Goal: Task Accomplishment & Management: Manage account settings

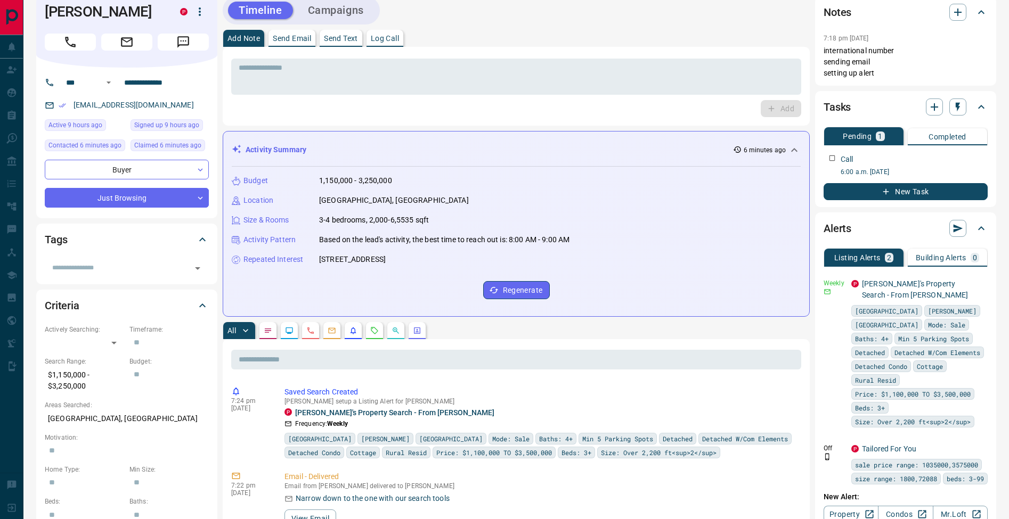
scroll to position [137, 0]
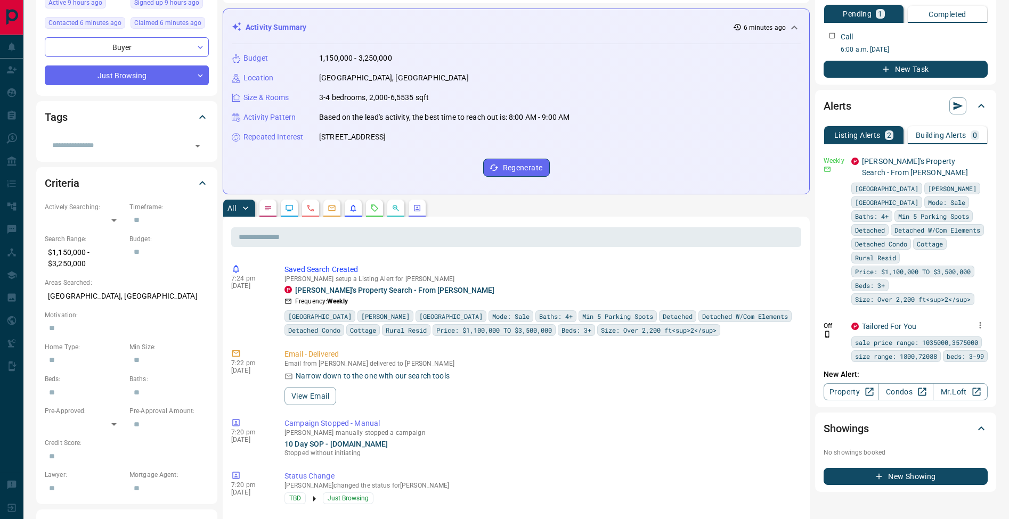
click at [975, 325] on icon "button" at bounding box center [980, 326] width 10 height 10
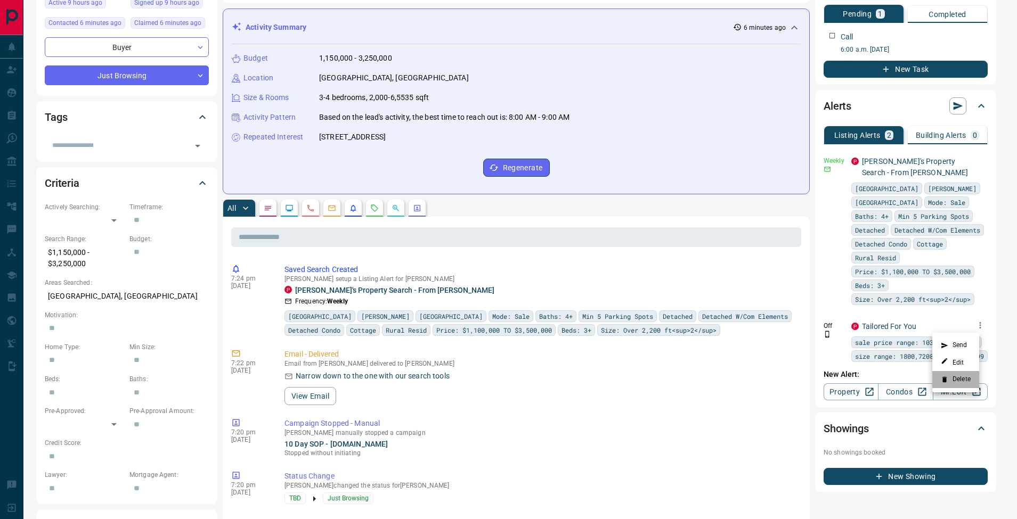
click at [969, 382] on li "Delete" at bounding box center [955, 379] width 47 height 17
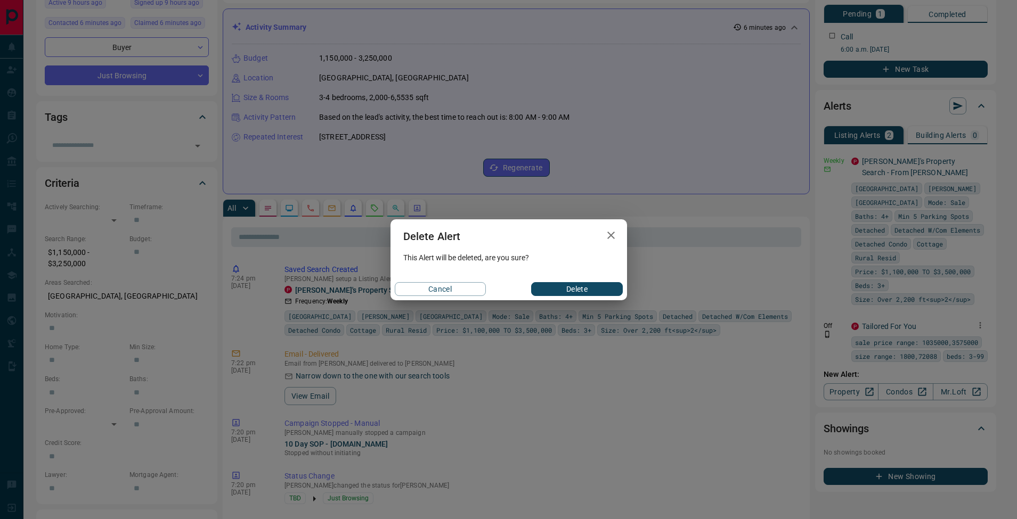
click at [576, 283] on button "Delete" at bounding box center [576, 289] width 91 height 14
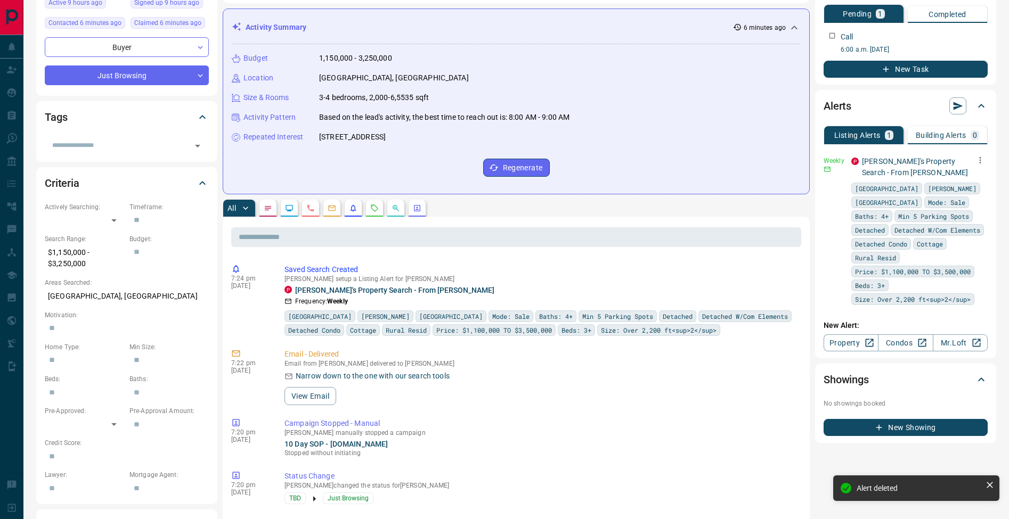
click at [981, 160] on icon "button" at bounding box center [981, 160] width 2 height 6
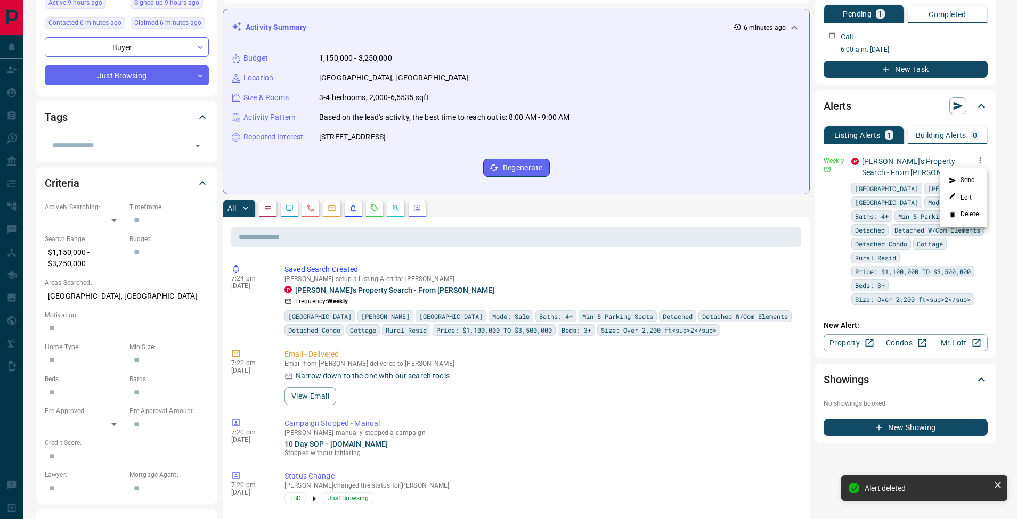
click at [973, 180] on li "Send" at bounding box center [963, 180] width 47 height 17
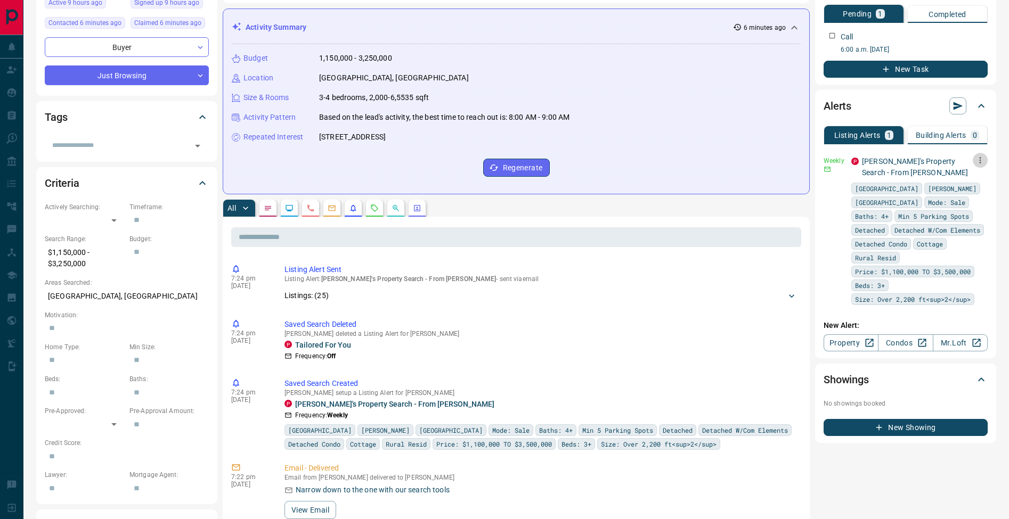
click at [983, 159] on icon "button" at bounding box center [980, 161] width 10 height 10
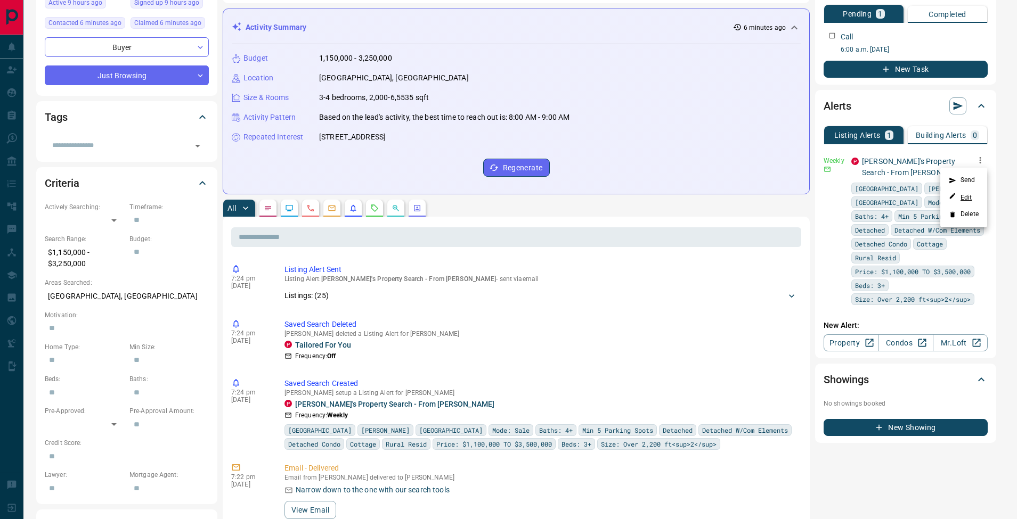
click at [970, 195] on link "Edit" at bounding box center [960, 197] width 23 height 10
click at [968, 200] on link "Edit" at bounding box center [960, 197] width 23 height 10
click at [967, 198] on link "Edit" at bounding box center [960, 197] width 23 height 10
click at [805, 232] on div at bounding box center [508, 259] width 1017 height 519
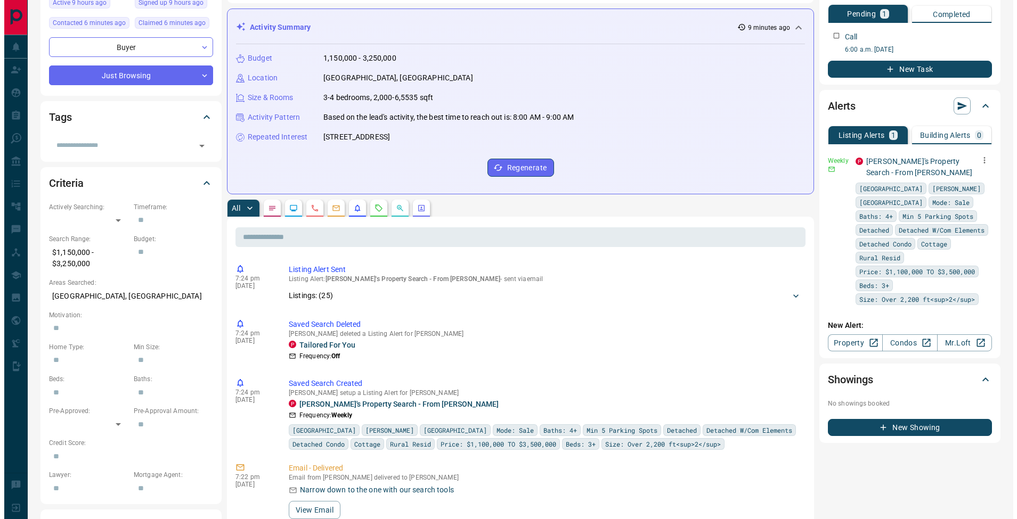
scroll to position [0, 0]
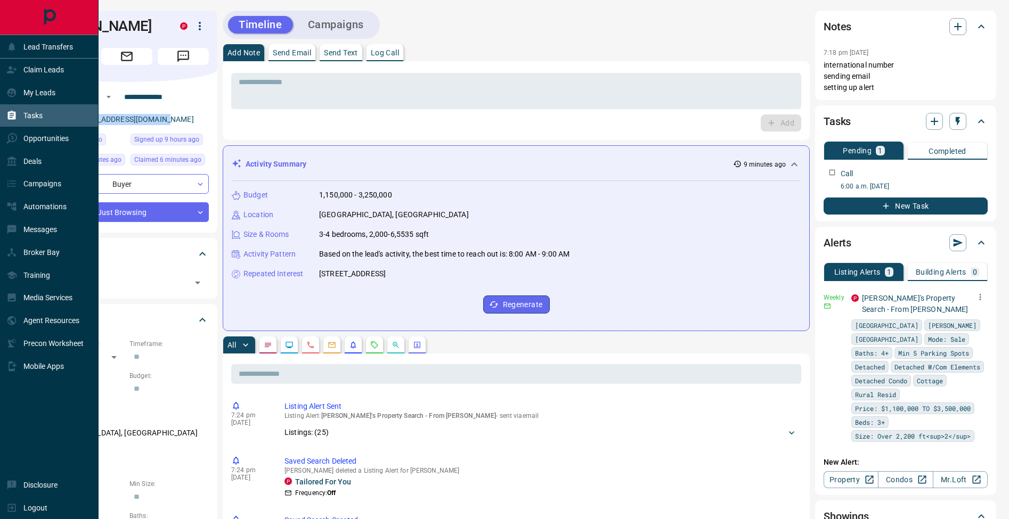
click at [4, 118] on div "Tasks" at bounding box center [49, 115] width 99 height 23
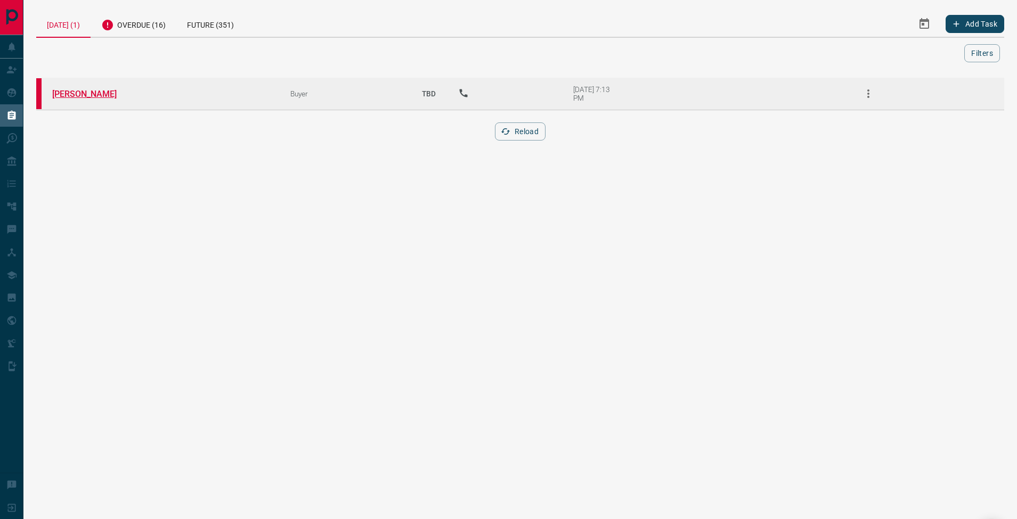
click at [99, 93] on link "[PERSON_NAME]" at bounding box center [92, 94] width 80 height 10
